Goal: Information Seeking & Learning: Learn about a topic

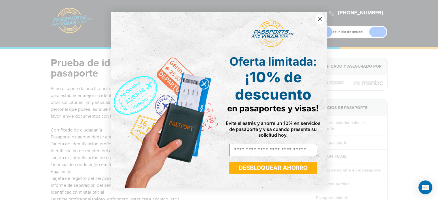
scroll to position [514, 0]
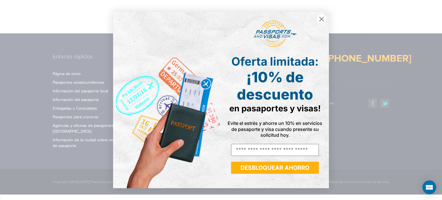
click at [323, 18] on circle "Cerrar diálogo" at bounding box center [322, 19] width 10 height 10
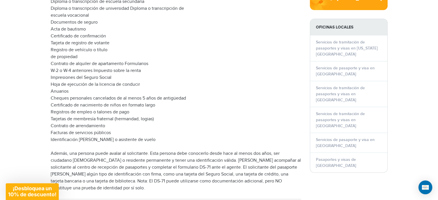
scroll to position [240, 0]
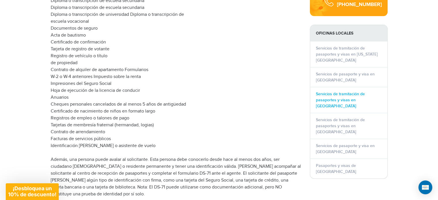
click at [349, 99] on font "Servicios de tramitación de pasaportes y visas en Los Ángeles" at bounding box center [340, 100] width 49 height 17
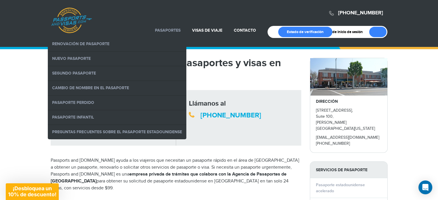
click at [164, 29] on font "Pasaportes" at bounding box center [168, 30] width 26 height 5
